Goal: Information Seeking & Learning: Learn about a topic

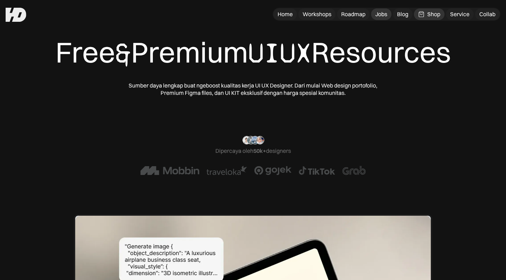
click at [383, 13] on div "Jobs" at bounding box center [381, 14] width 12 height 7
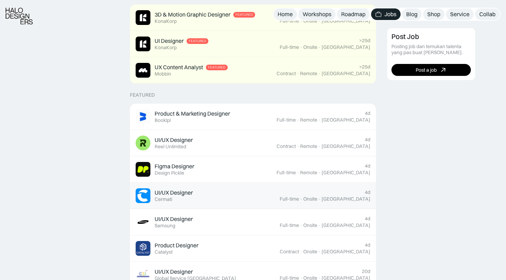
scroll to position [204, 0]
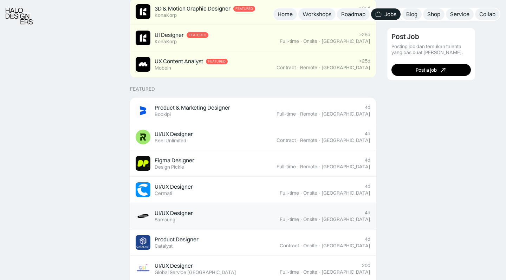
click at [269, 221] on div "UI/UX Designer Featured Samsung" at bounding box center [208, 216] width 144 height 15
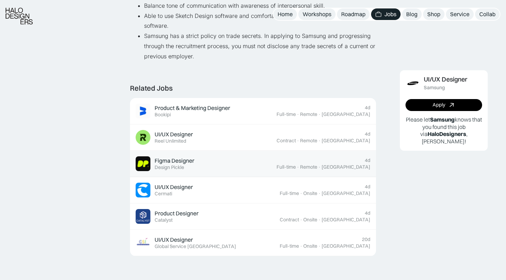
scroll to position [514, 0]
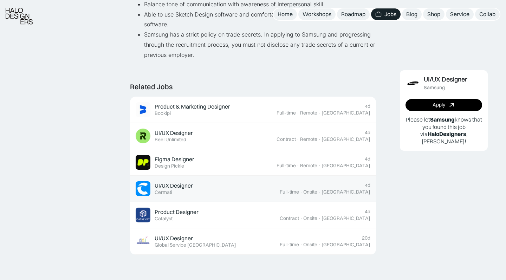
click at [201, 187] on link "UI/UX Designer Featured Cermati 4d Full-time · Onsite · Jakarta" at bounding box center [253, 189] width 246 height 26
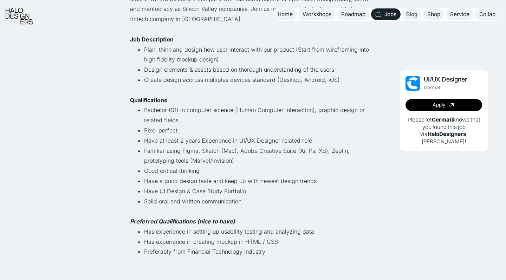
scroll to position [191, 0]
